Goal: Information Seeking & Learning: Learn about a topic

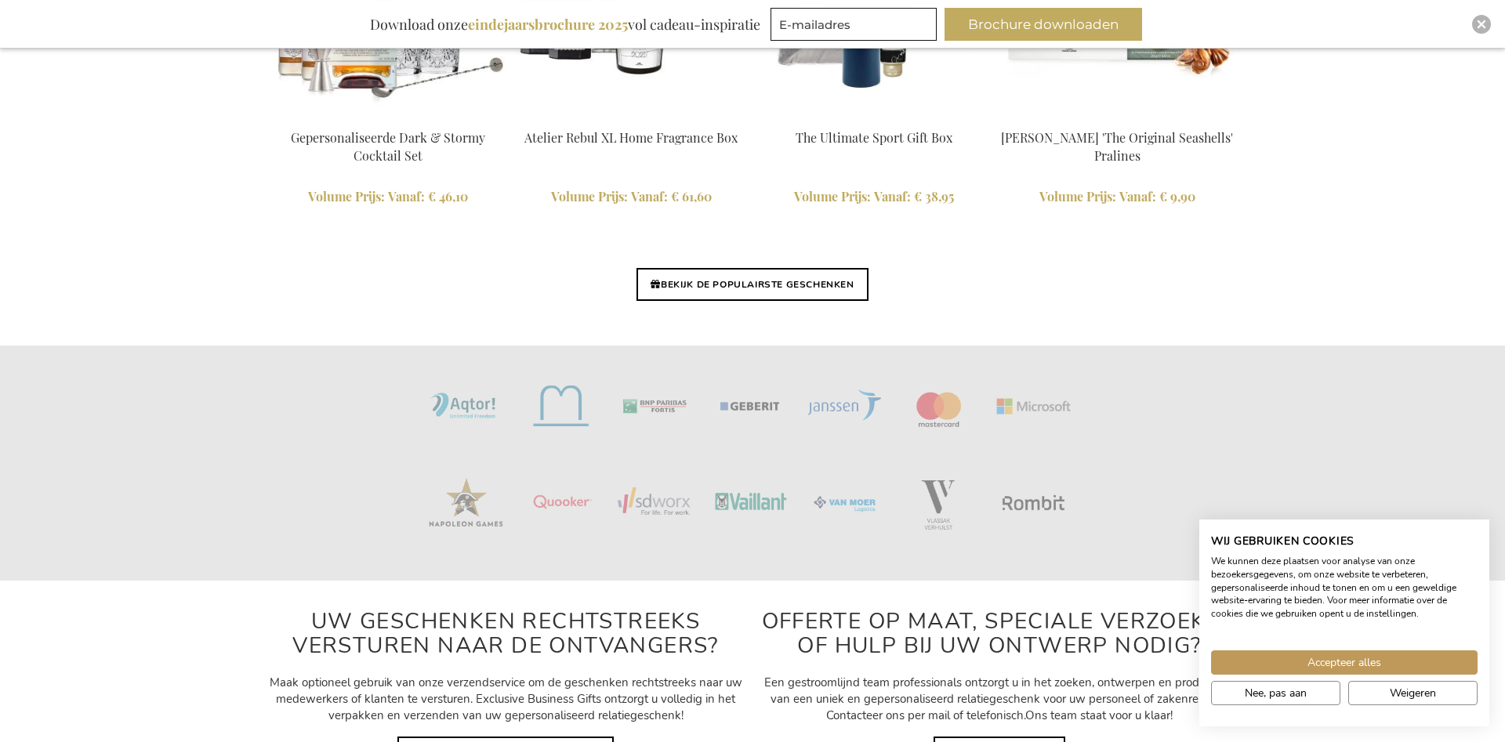
scroll to position [3726, 0]
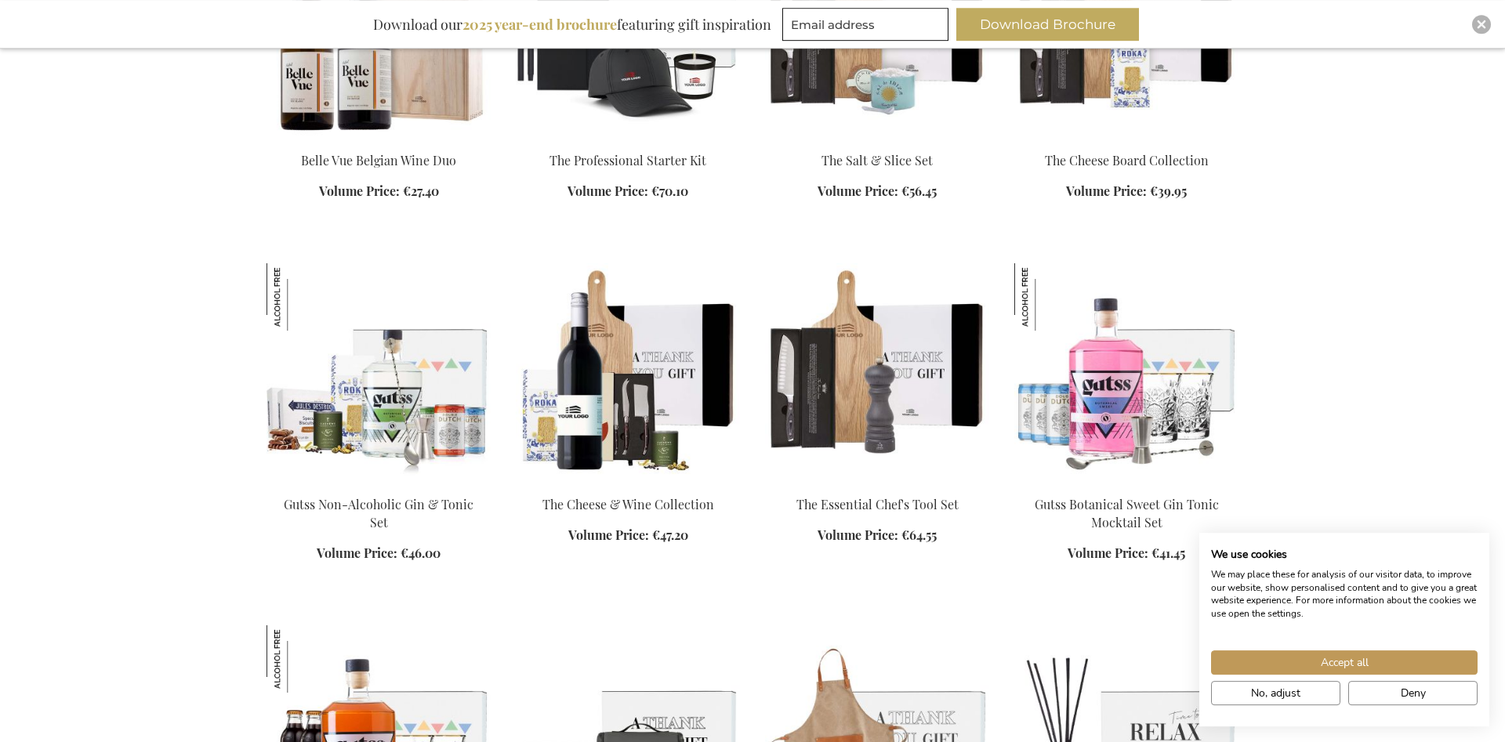
scroll to position [2558, 0]
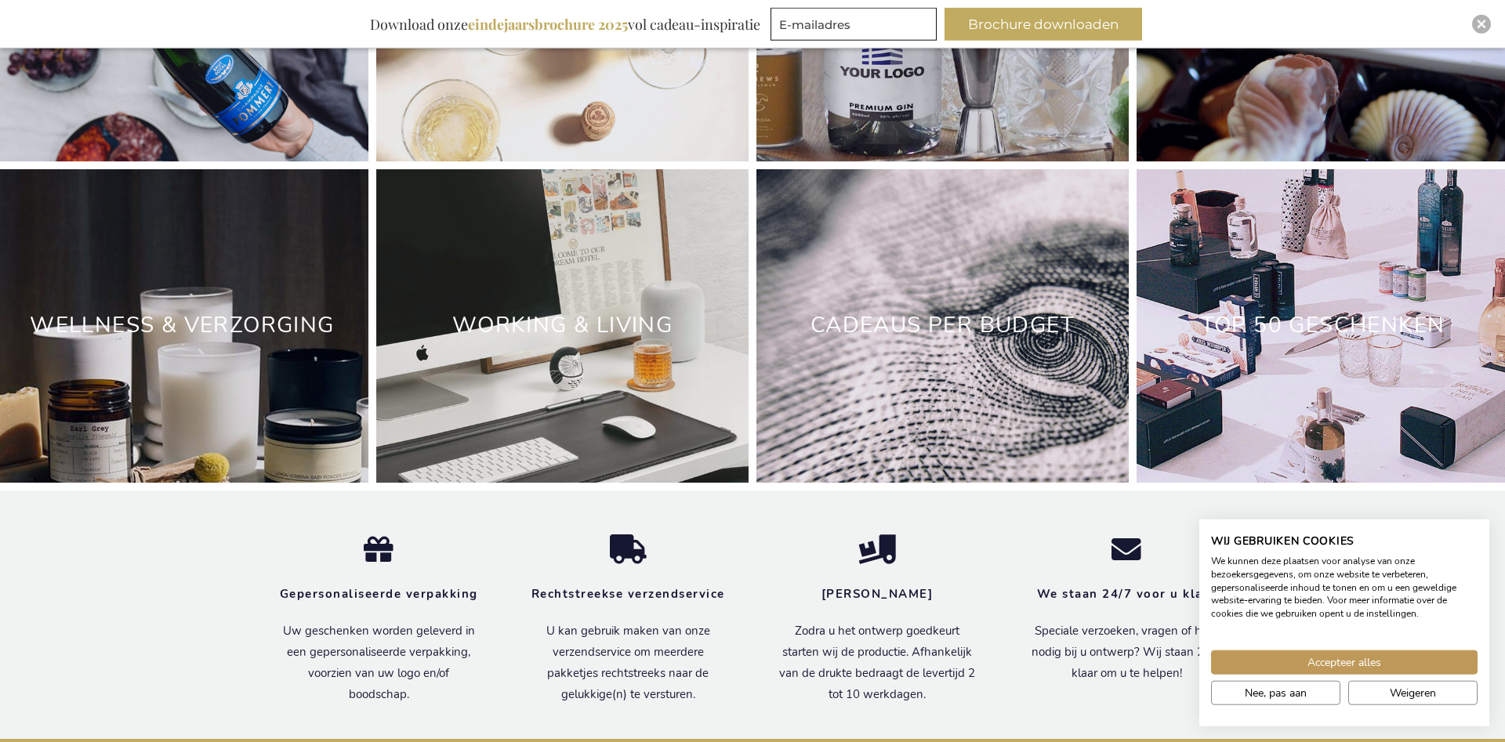
scroll to position [4964, 0]
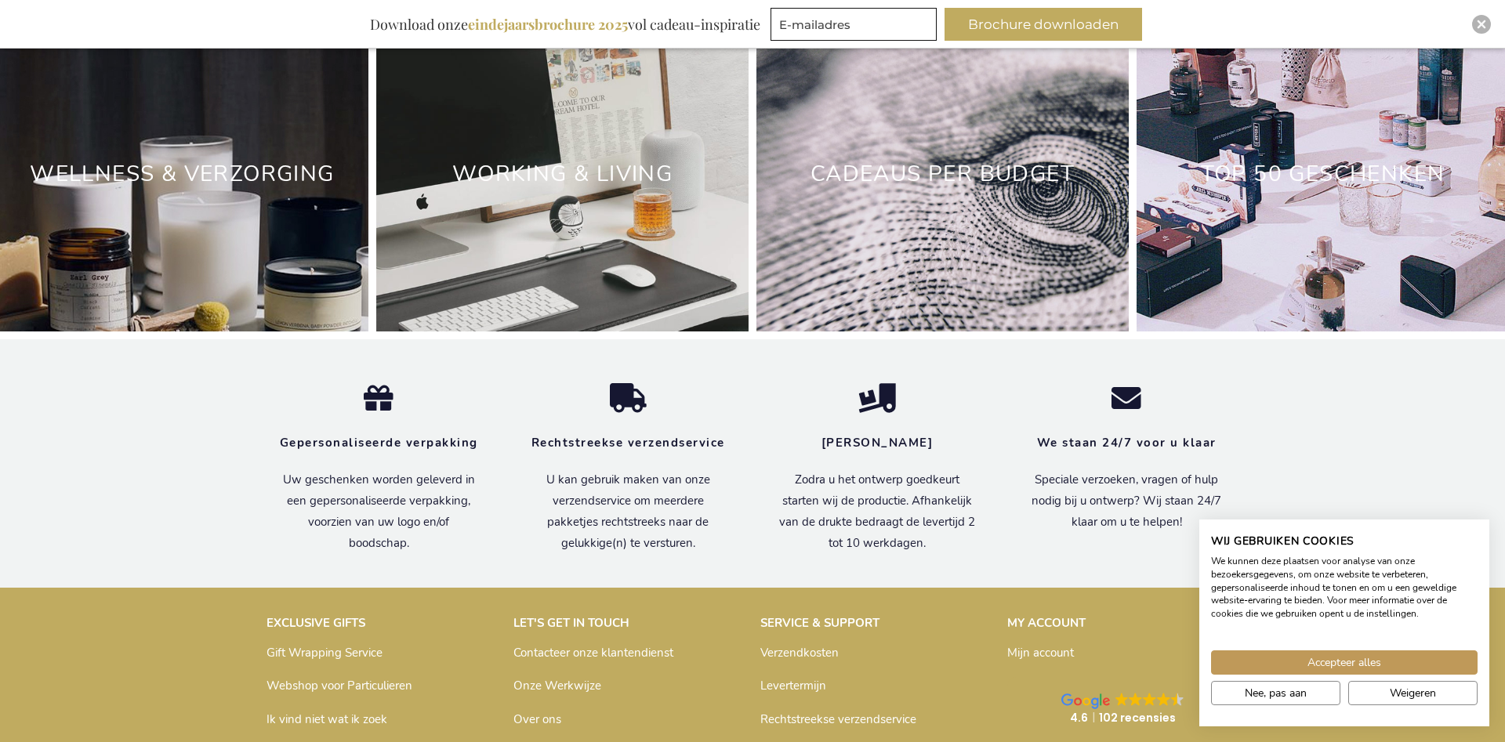
click at [524, 199] on h2 "Working & Living" at bounding box center [562, 174] width 372 height 49
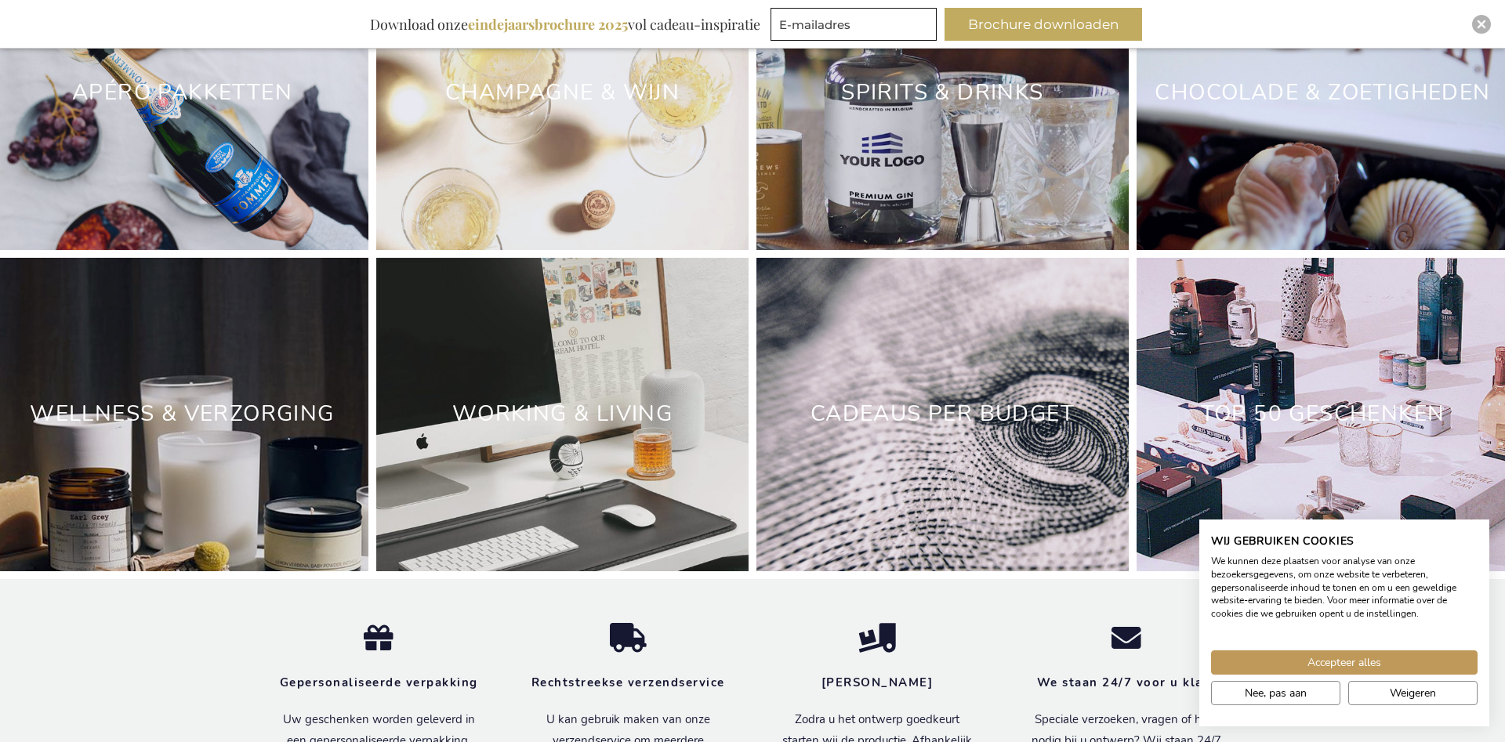
click at [533, 355] on div "Working & Living" at bounding box center [562, 415] width 372 height 314
click at [534, 355] on div "Working & Living" at bounding box center [562, 415] width 372 height 314
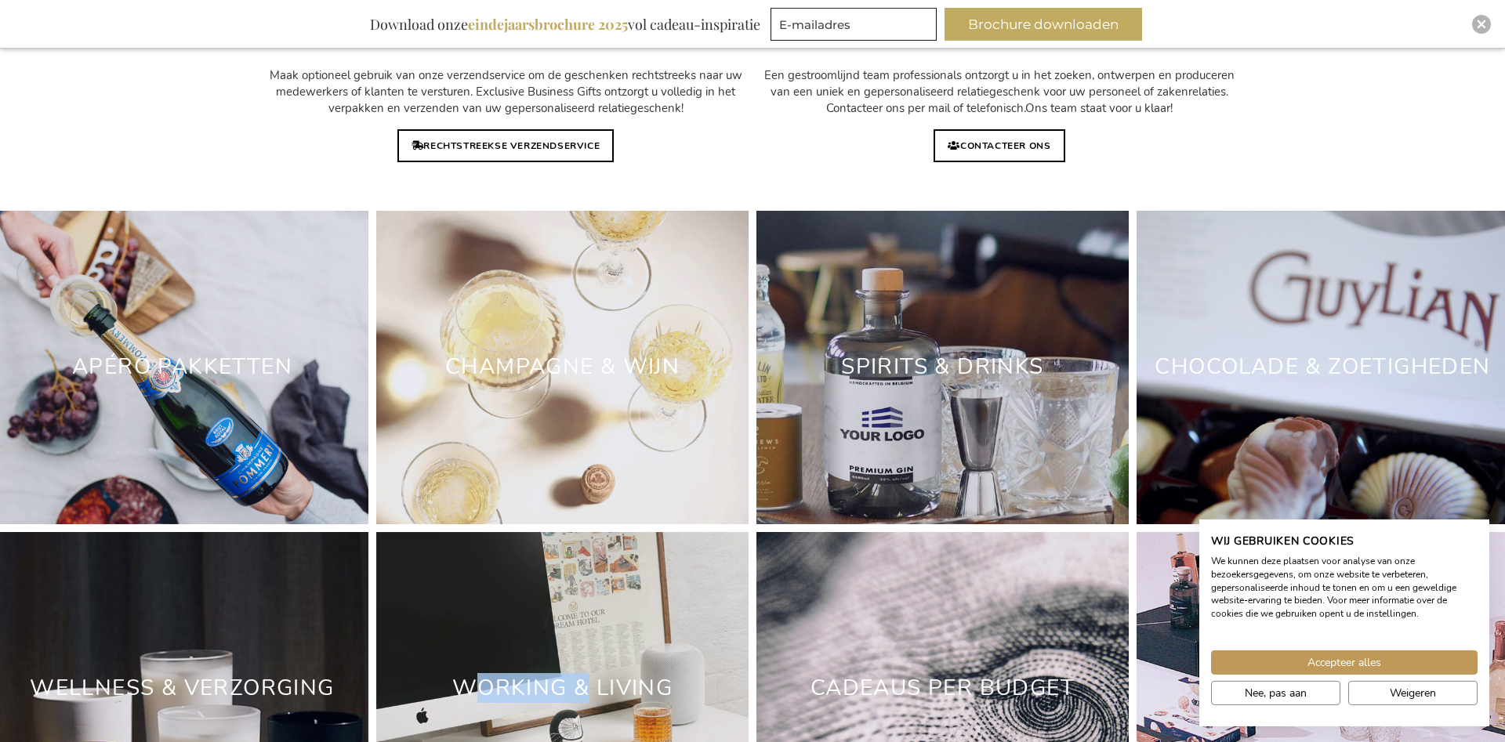
scroll to position [4484, 0]
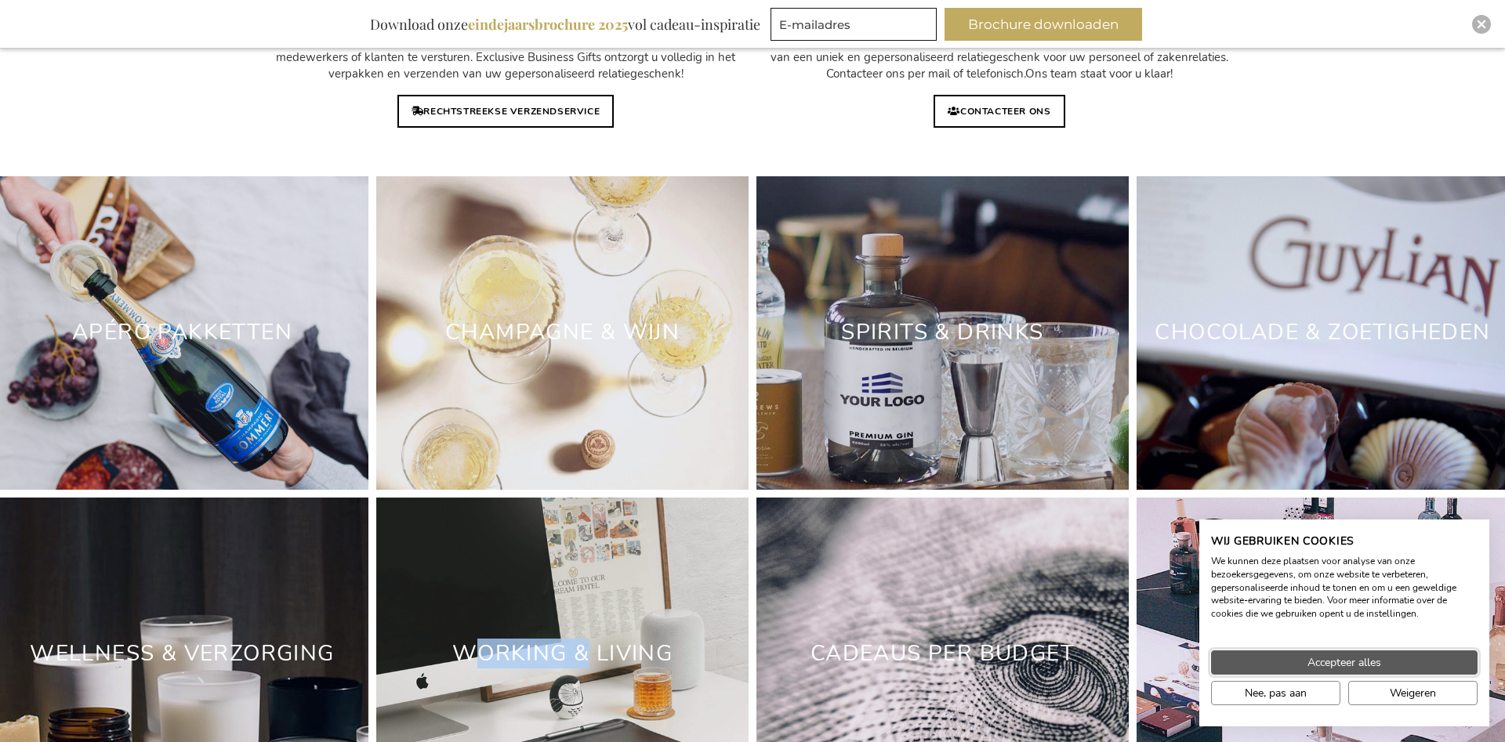
click at [1423, 661] on button "Accepteer alles" at bounding box center [1344, 663] width 266 height 24
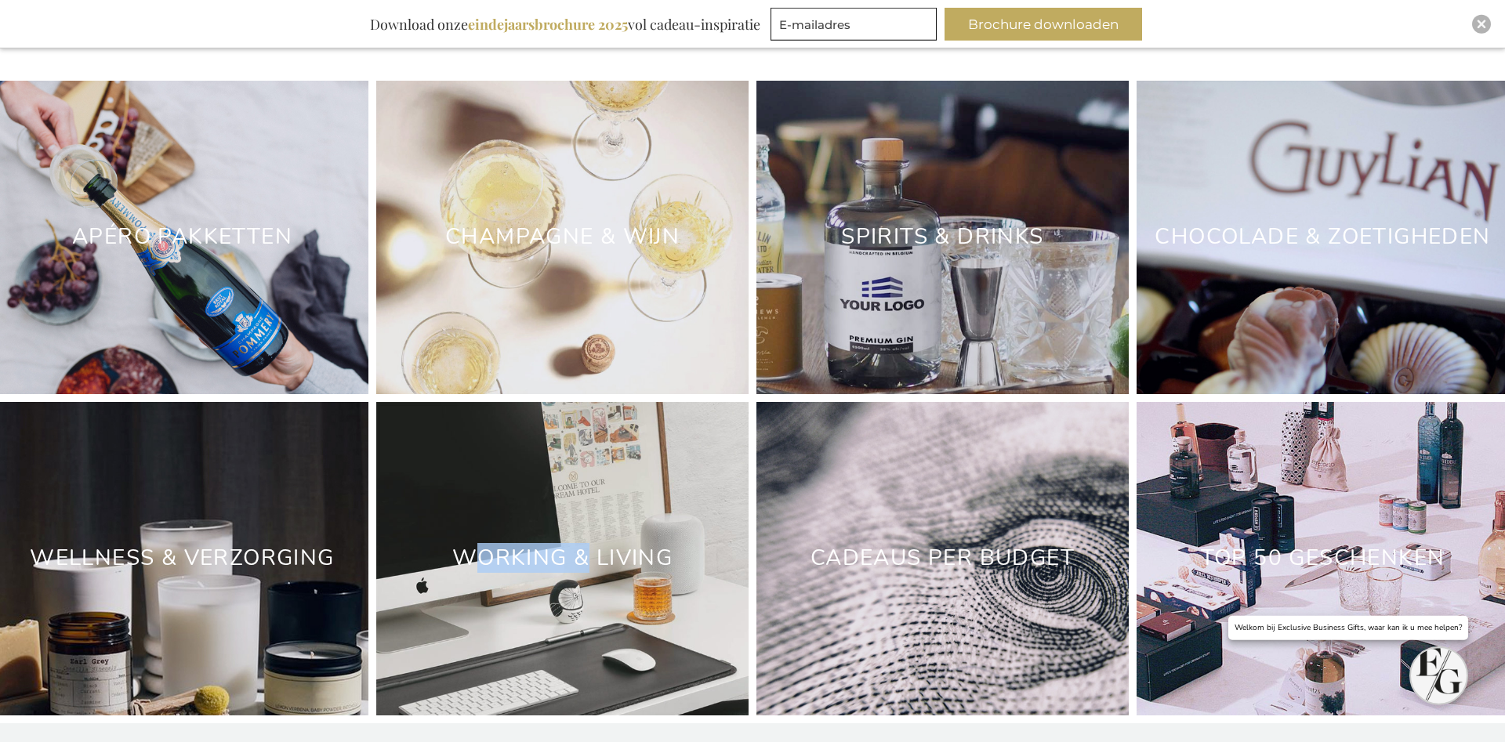
scroll to position [4884, 0]
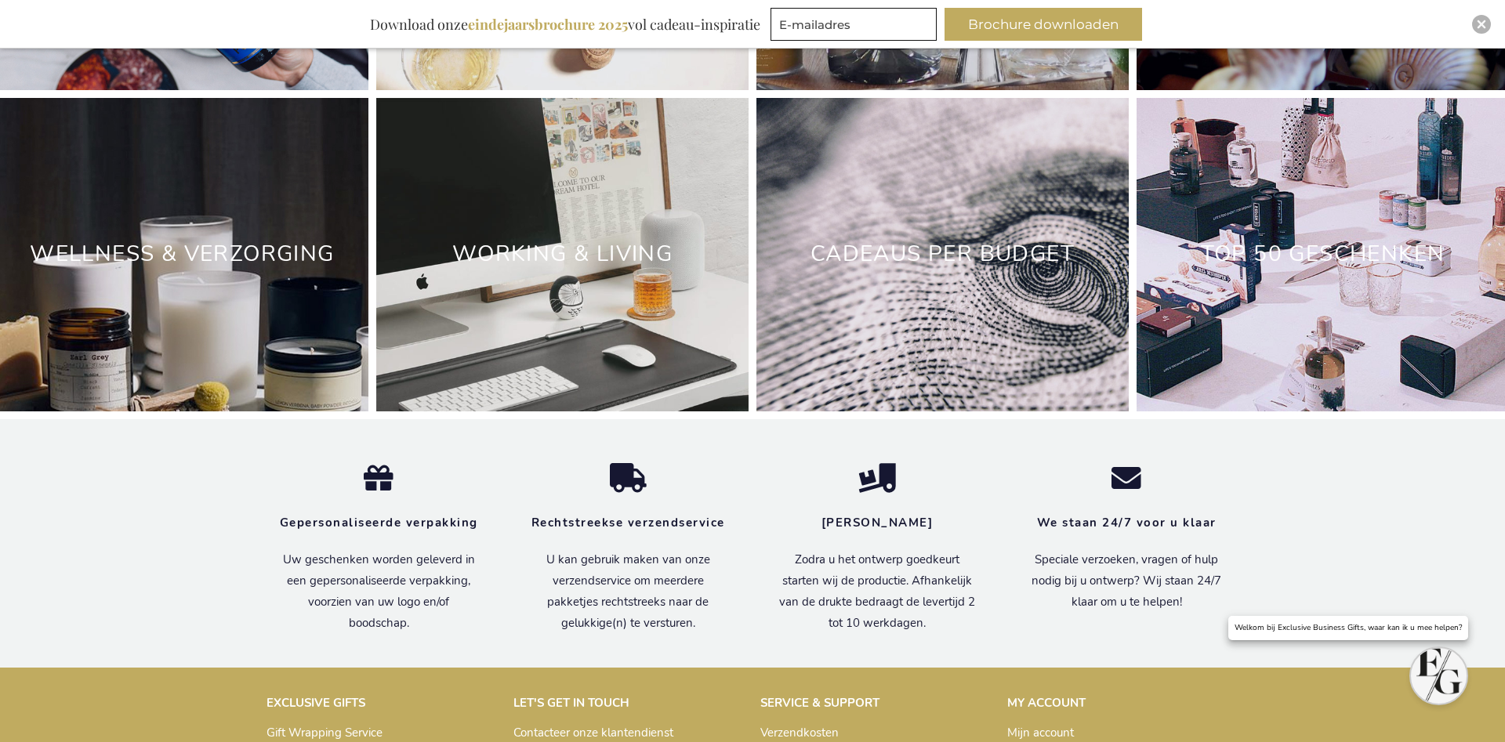
click at [540, 349] on div "Working & Living" at bounding box center [562, 255] width 372 height 314
click at [565, 330] on div "Working & Living" at bounding box center [562, 255] width 372 height 314
click at [518, 269] on link "Working & Living" at bounding box center [562, 254] width 220 height 30
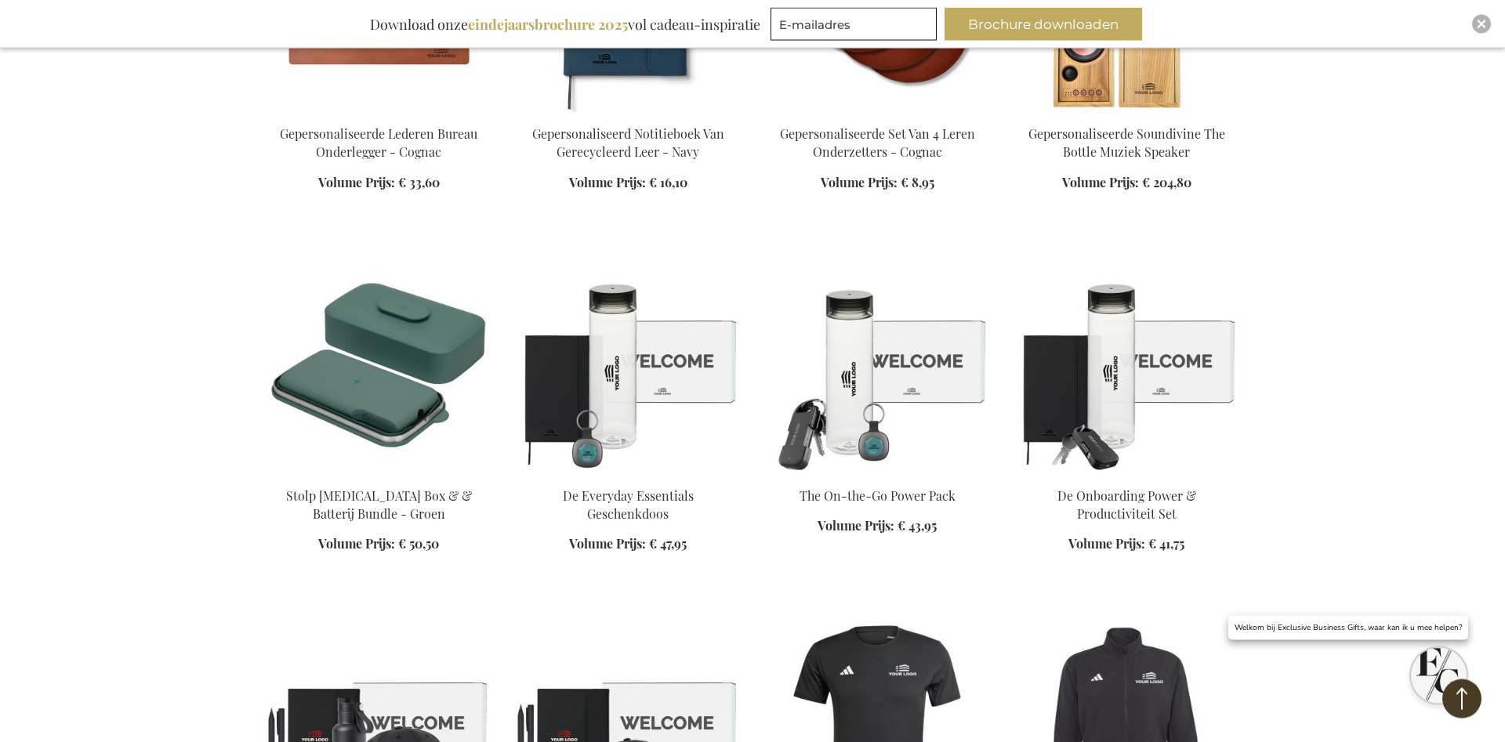
scroll to position [1599, 0]
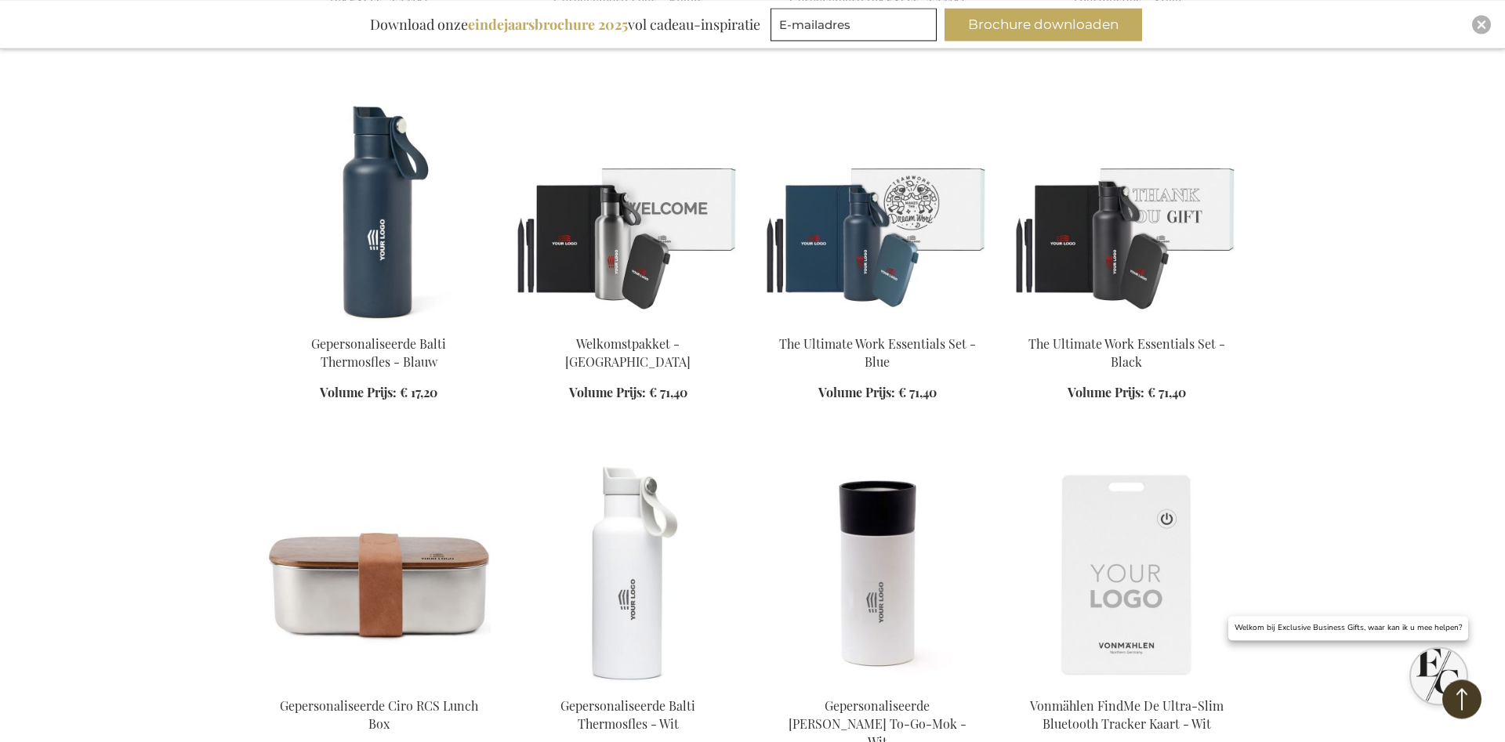
scroll to position [2958, 0]
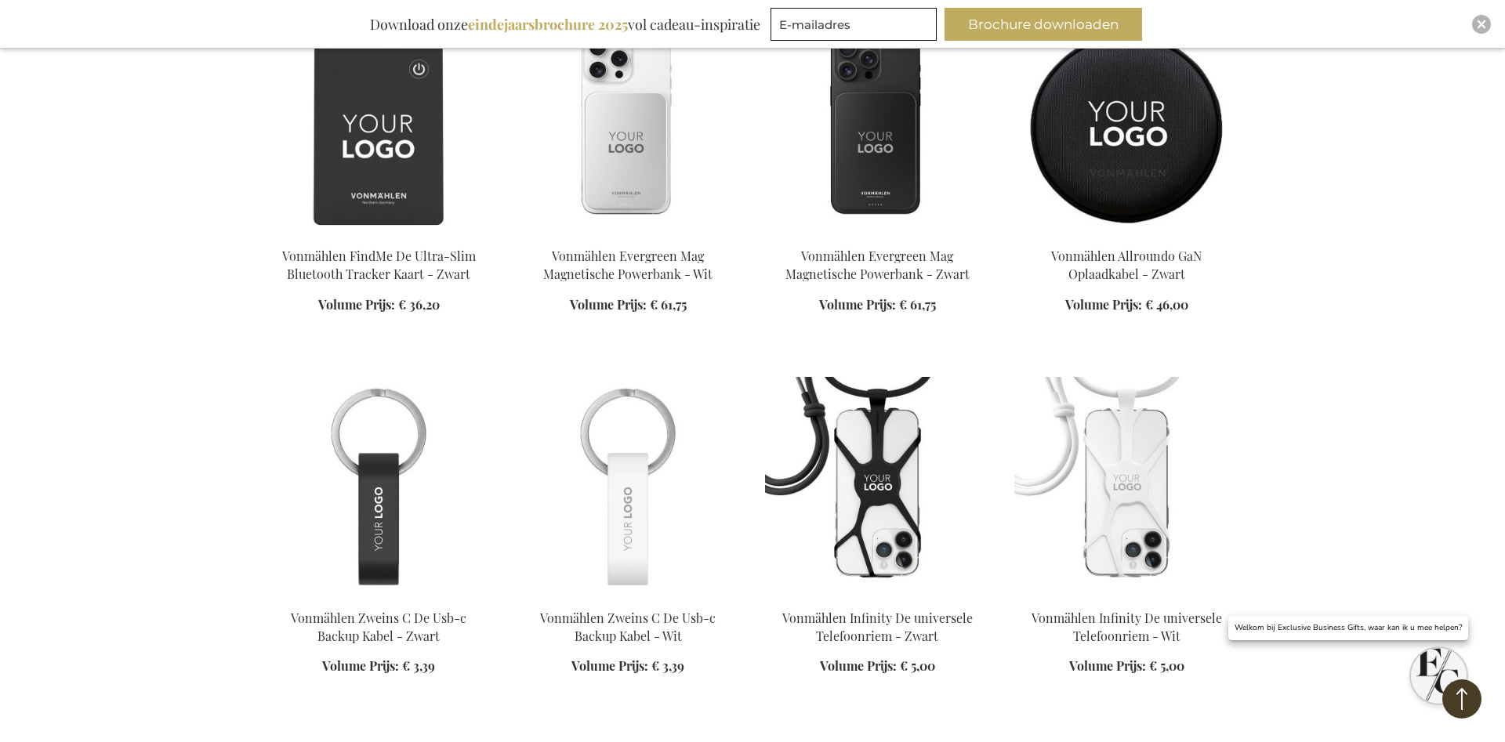
scroll to position [4077, 0]
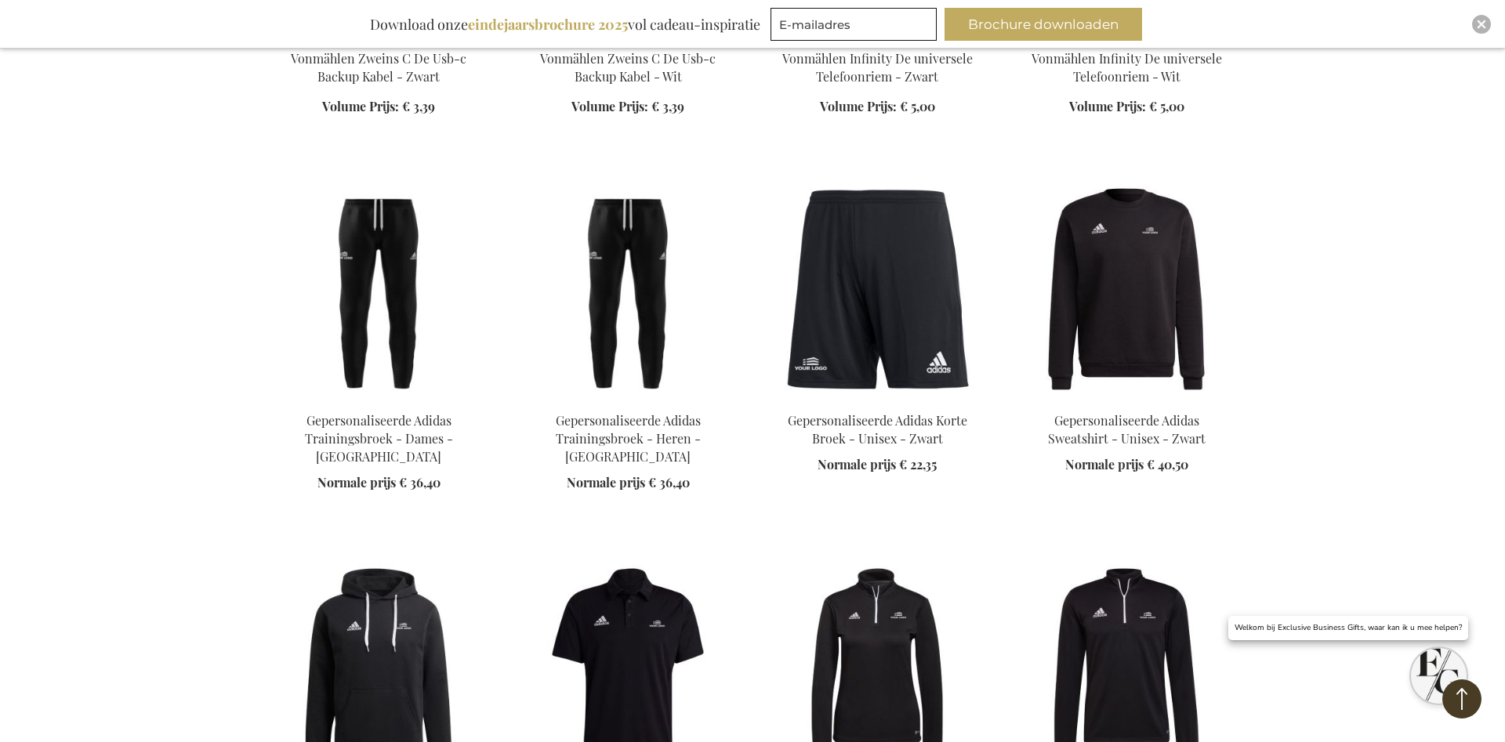
scroll to position [4877, 0]
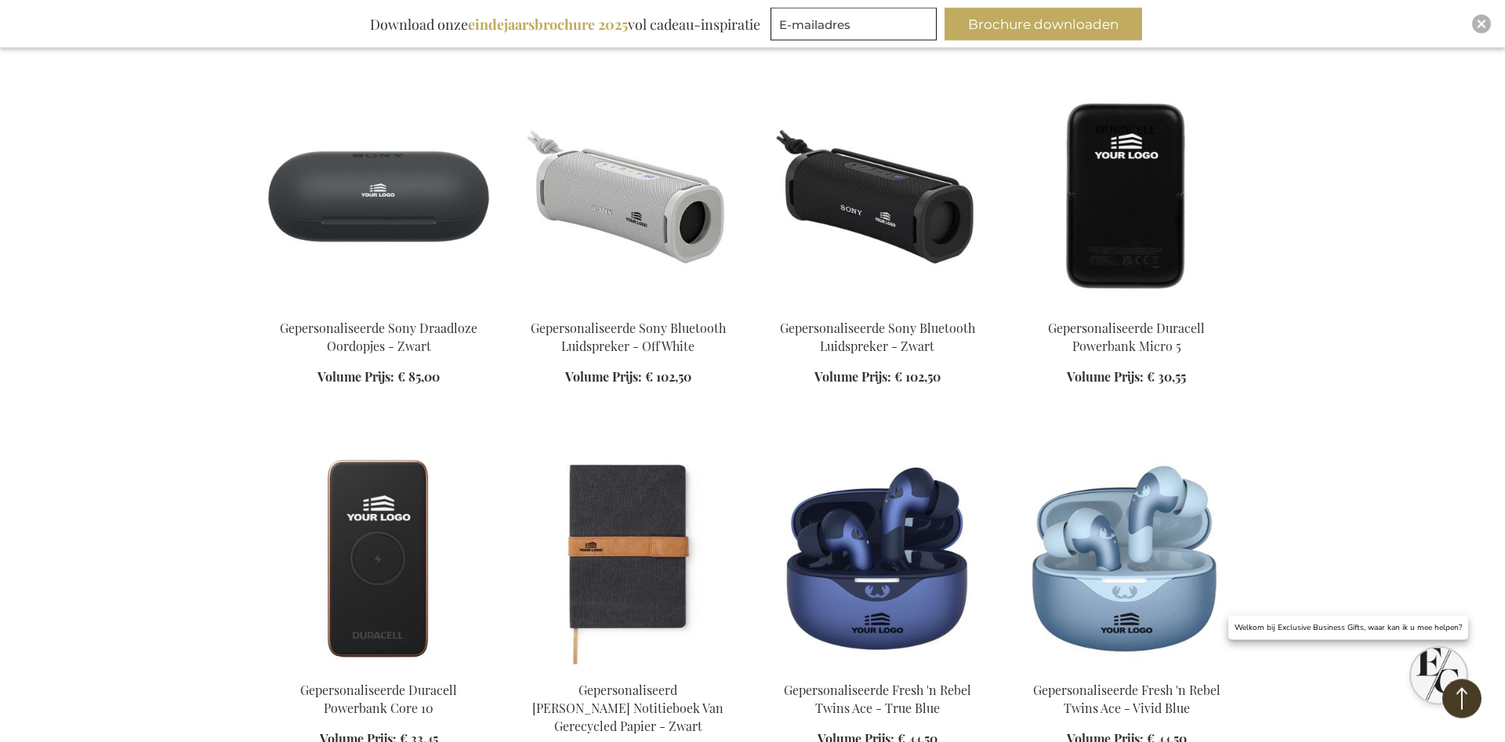
scroll to position [5357, 0]
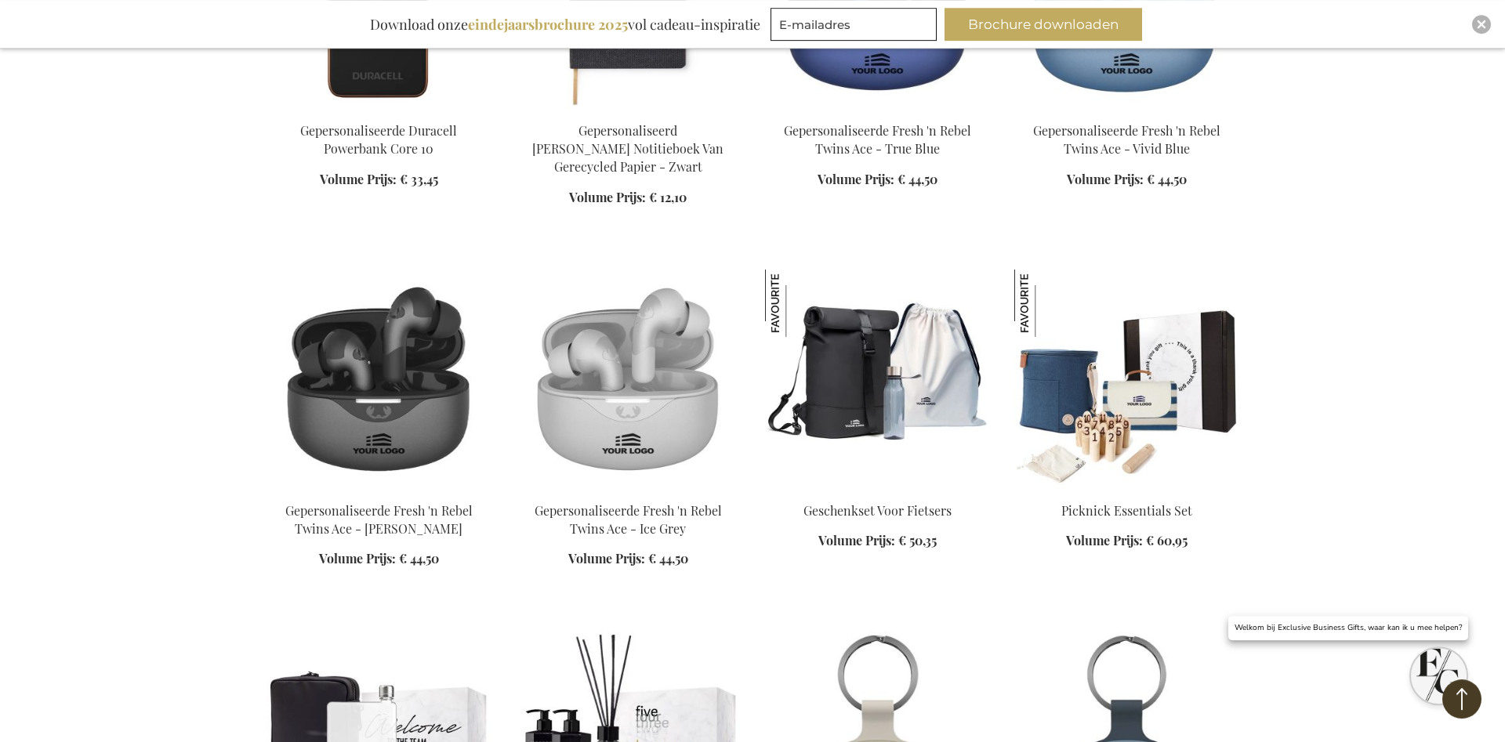
scroll to position [5916, 0]
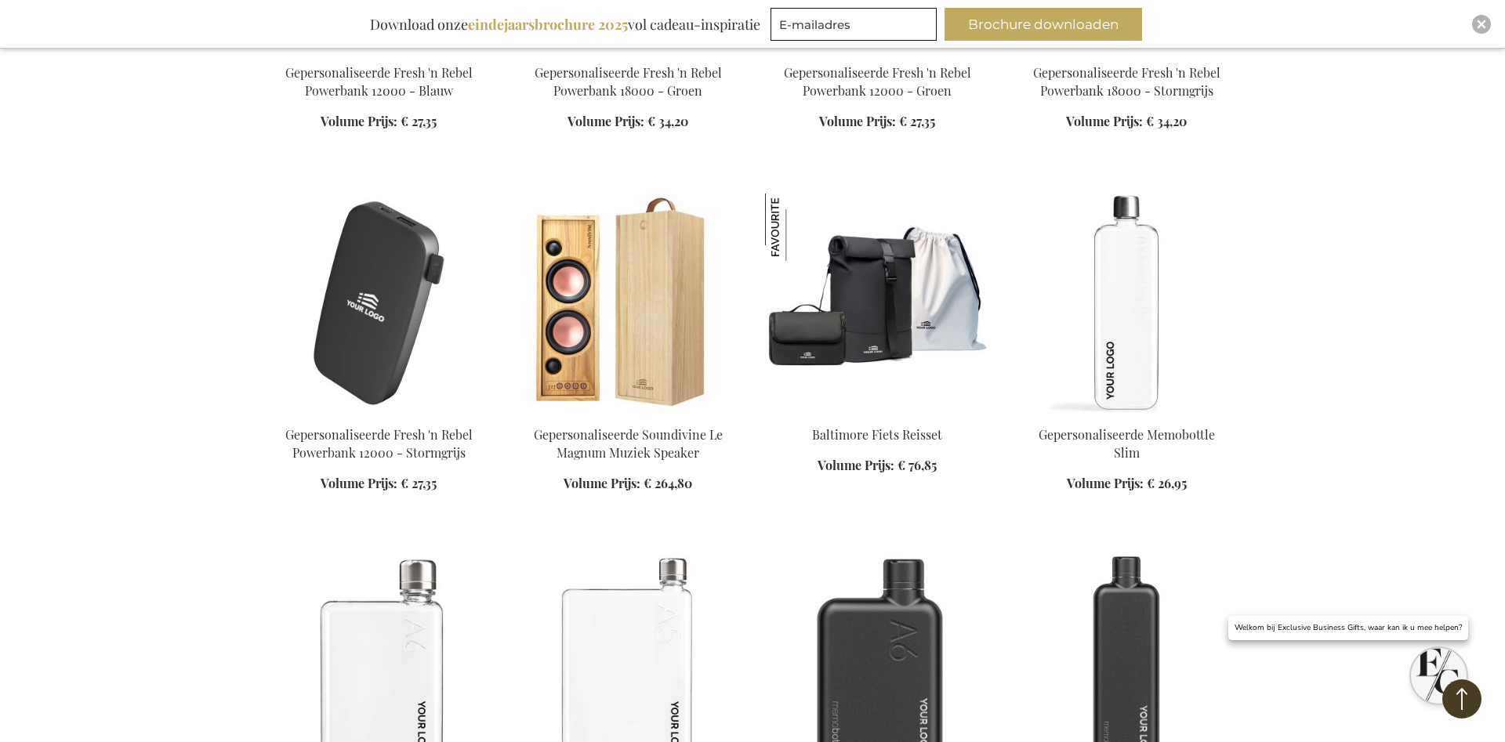
scroll to position [8315, 0]
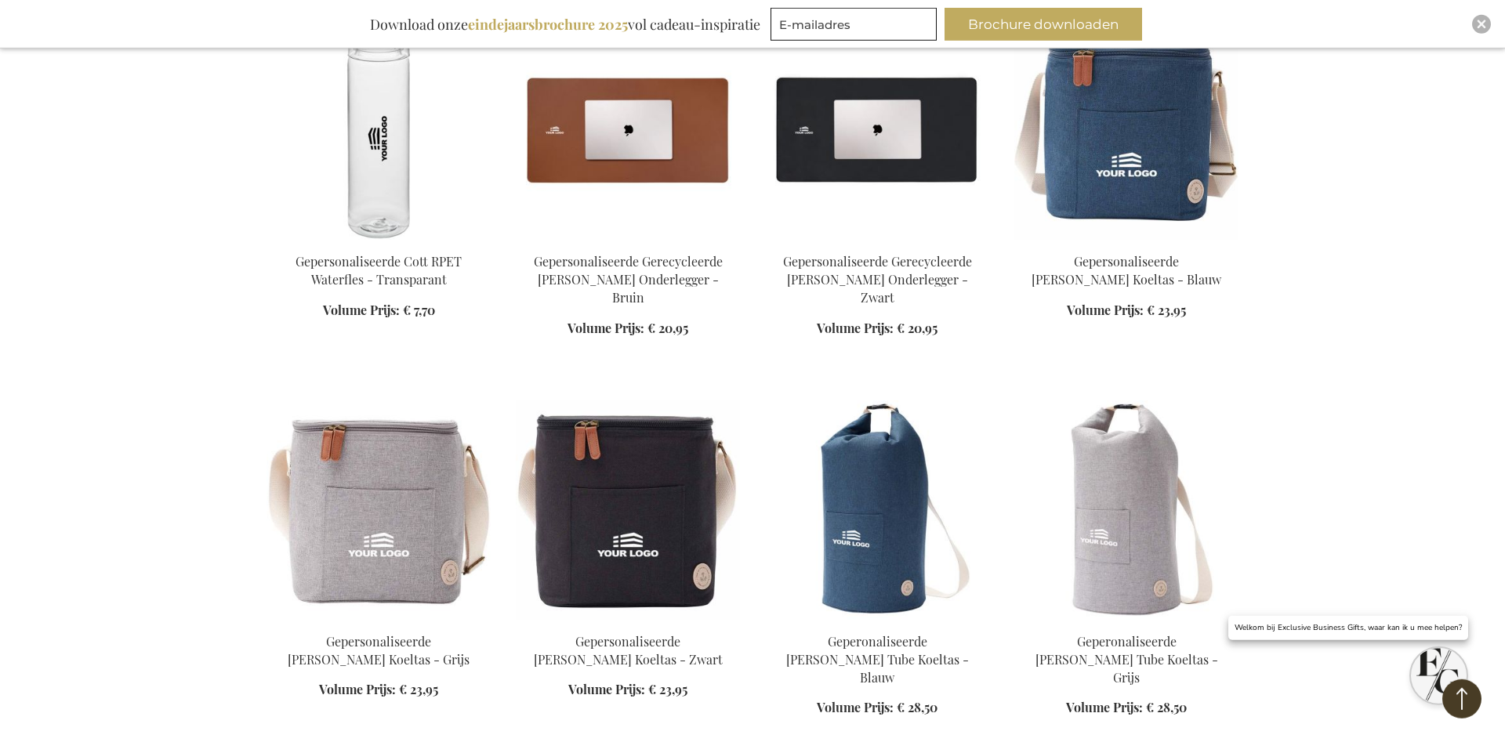
scroll to position [14791, 0]
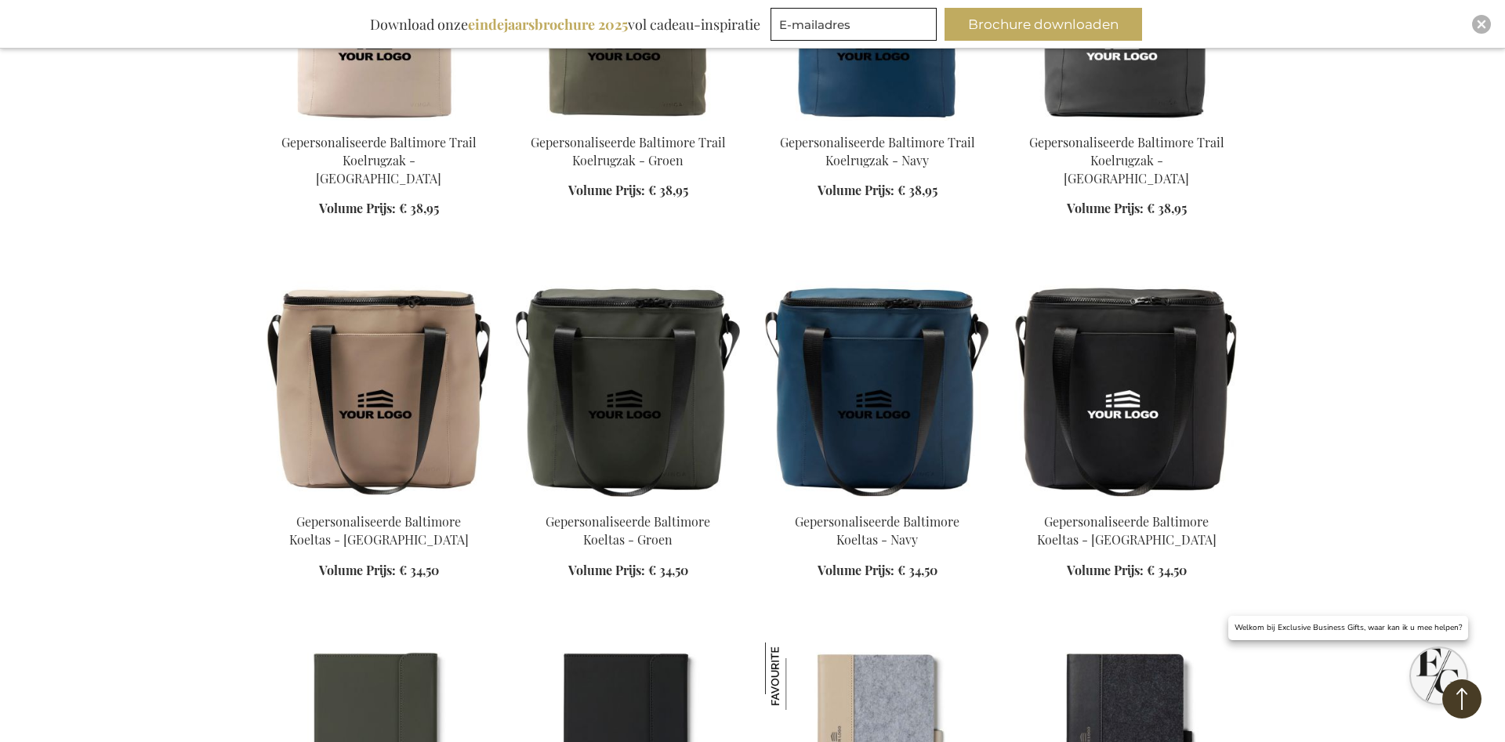
scroll to position [17269, 0]
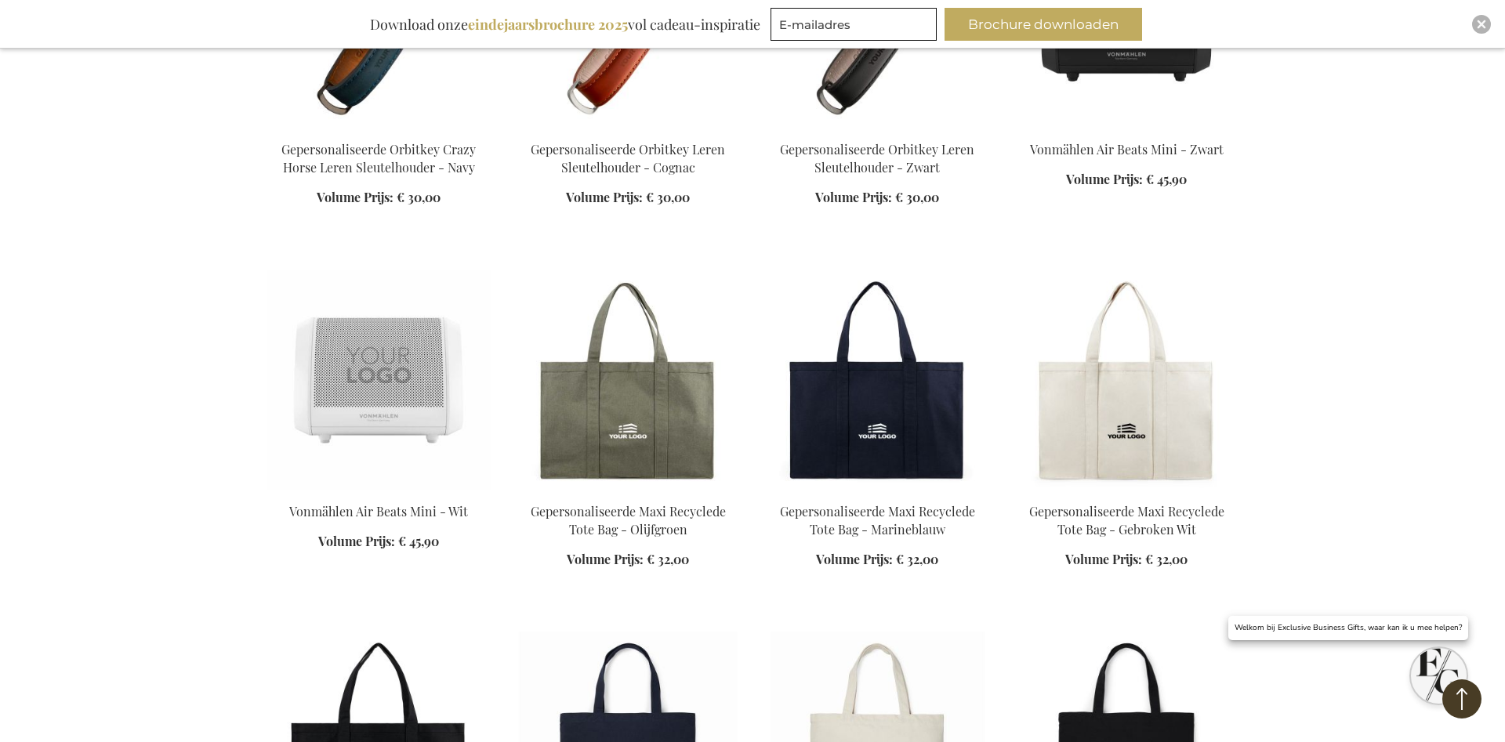
scroll to position [18868, 0]
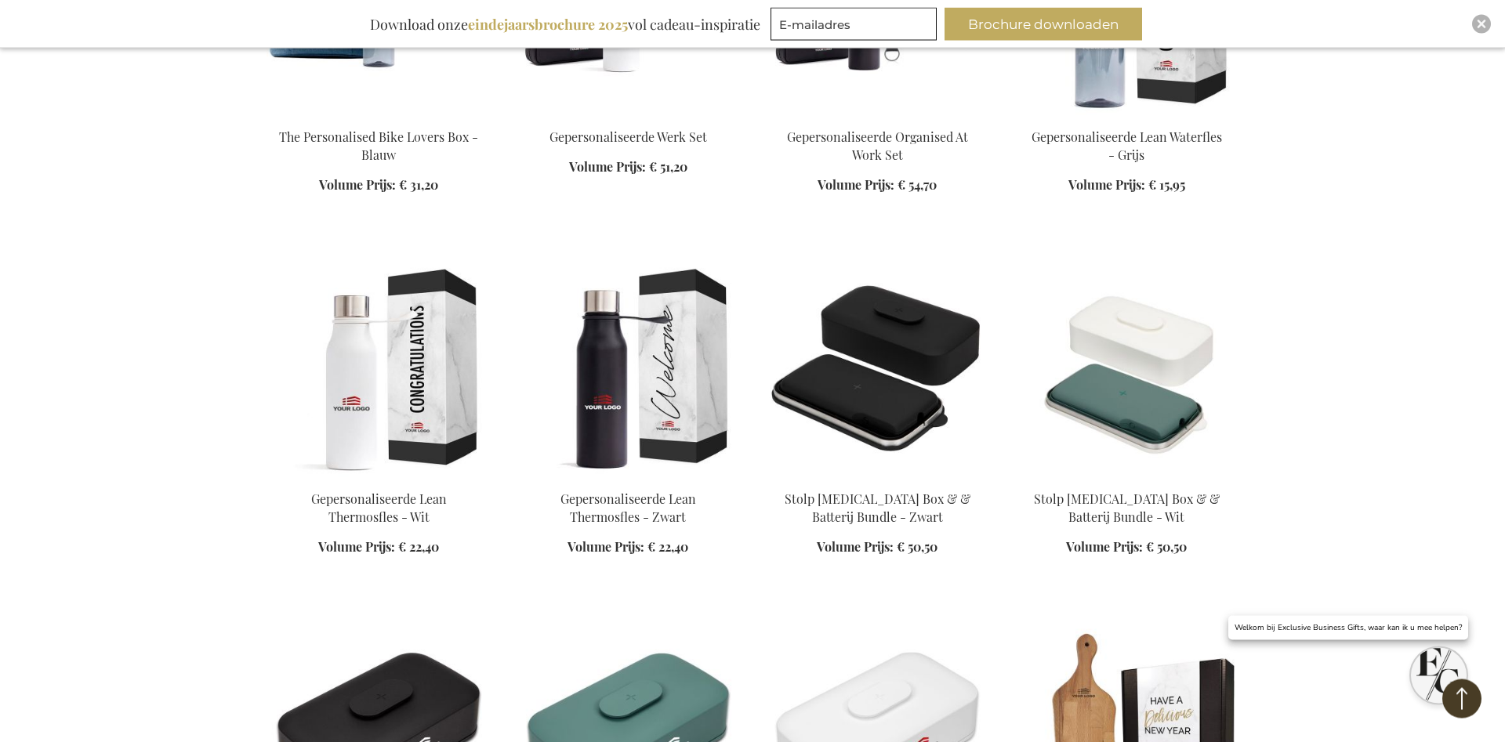
scroll to position [19987, 0]
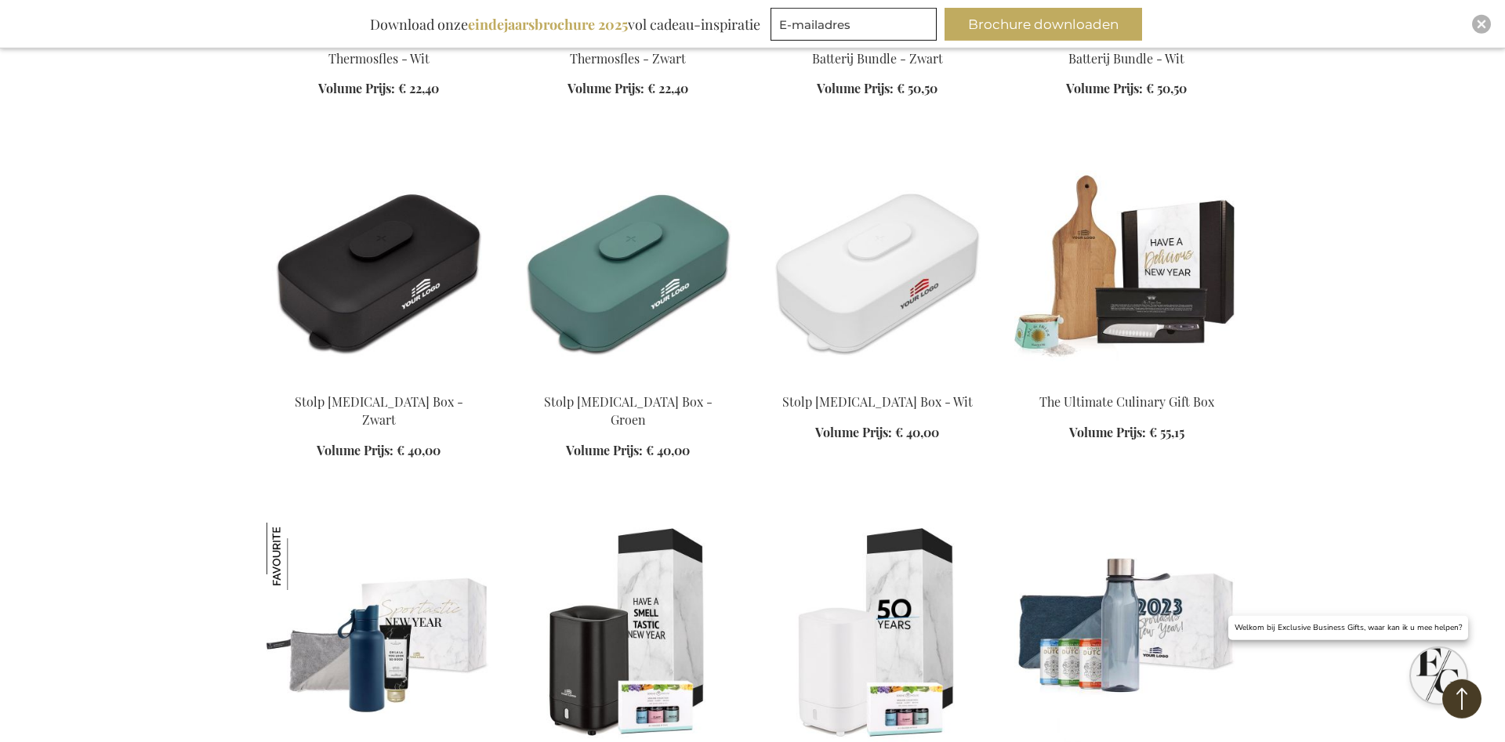
scroll to position [20547, 0]
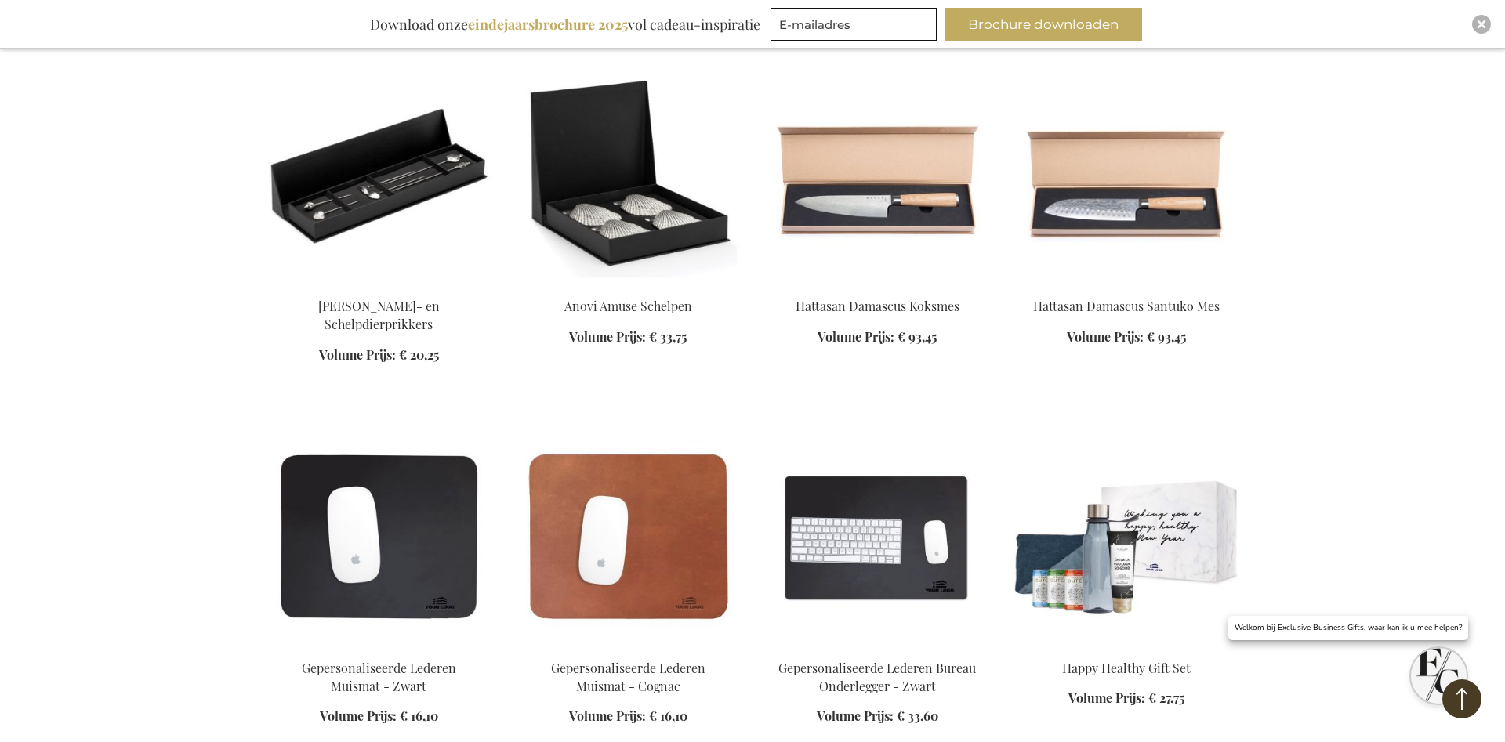
scroll to position [20732, 0]
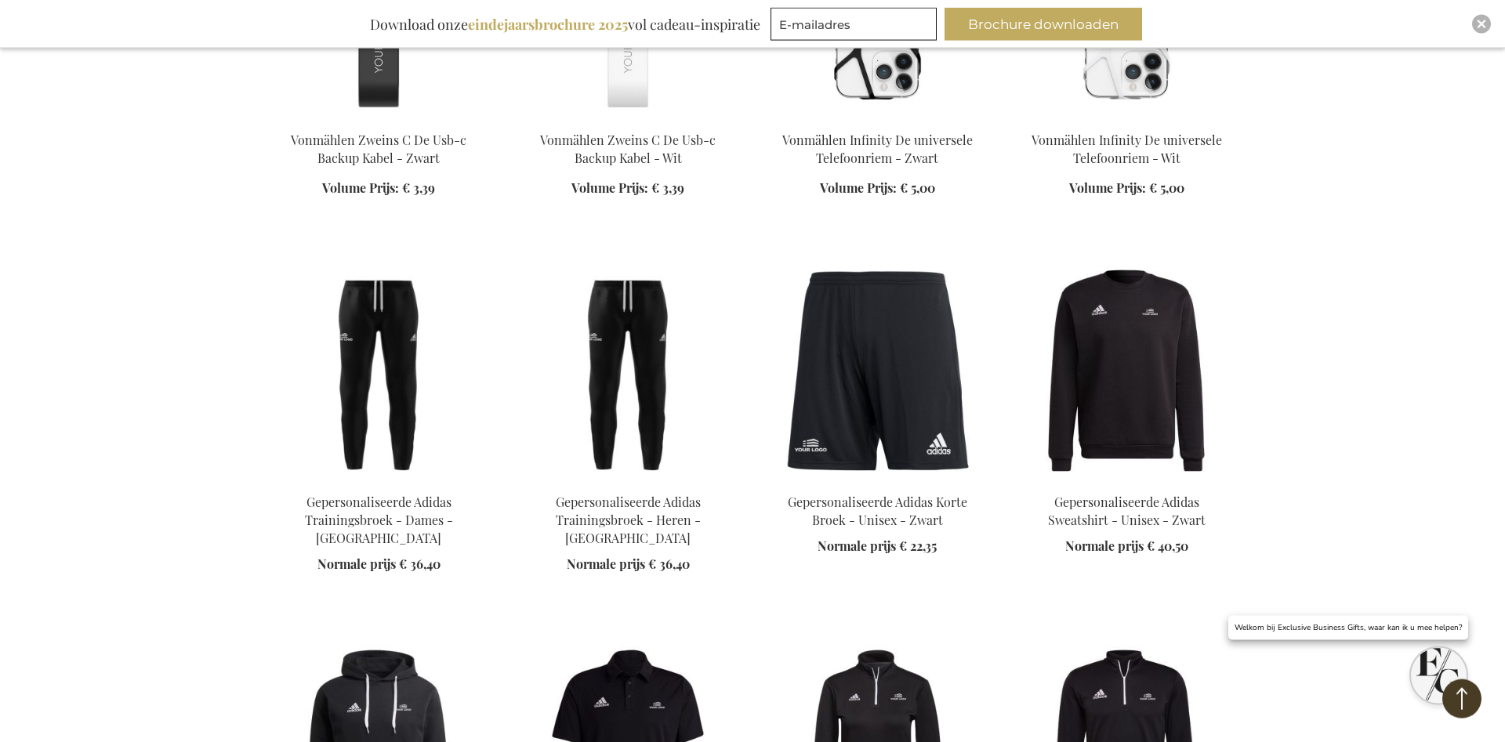
scroll to position [4023, 0]
